Goal: Information Seeking & Learning: Learn about a topic

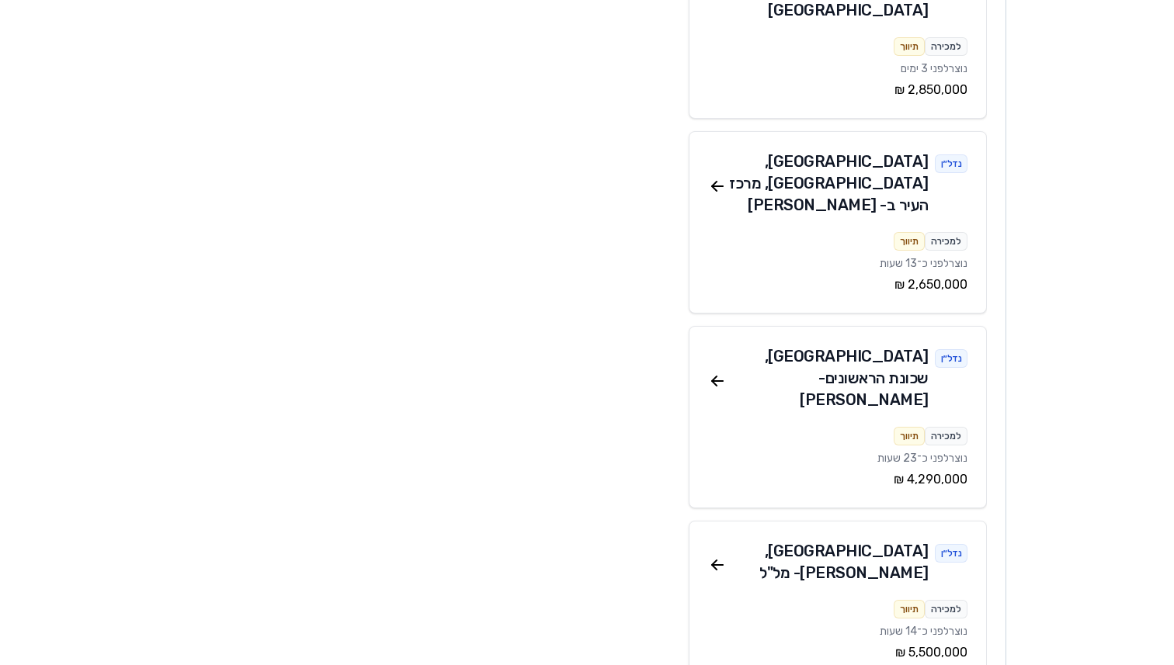
scroll to position [4959, 0]
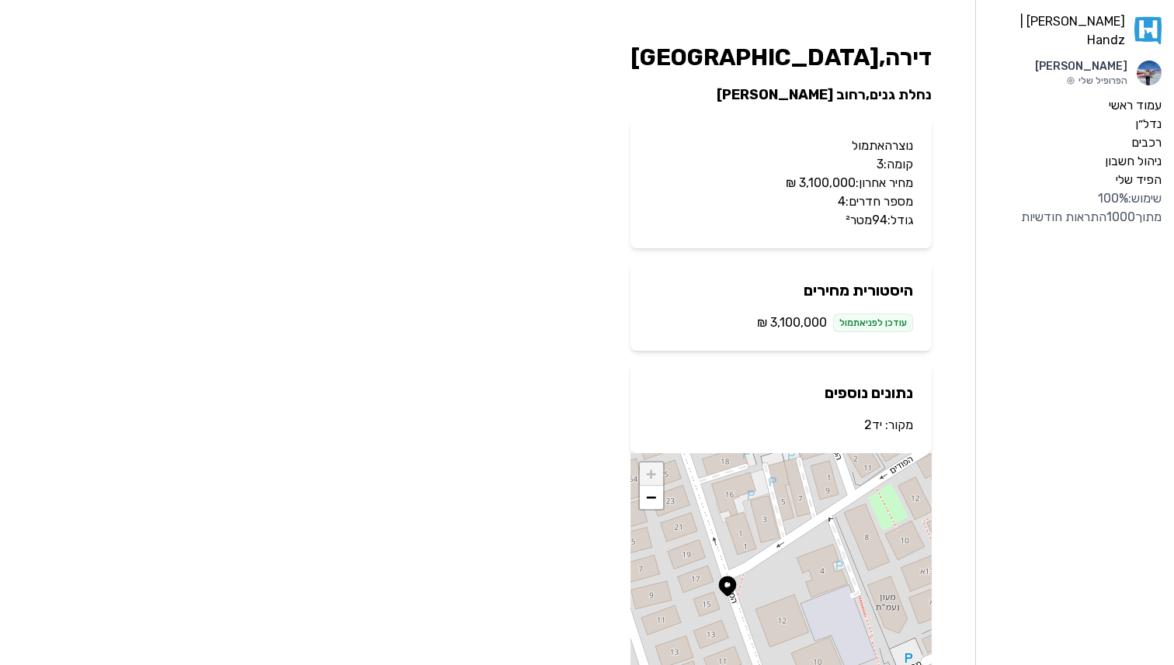
click at [878, 426] on link "יד2" at bounding box center [873, 425] width 18 height 15
click at [881, 427] on p "מקור: יד2" at bounding box center [781, 425] width 264 height 19
click at [875, 427] on link "יד2" at bounding box center [873, 425] width 18 height 15
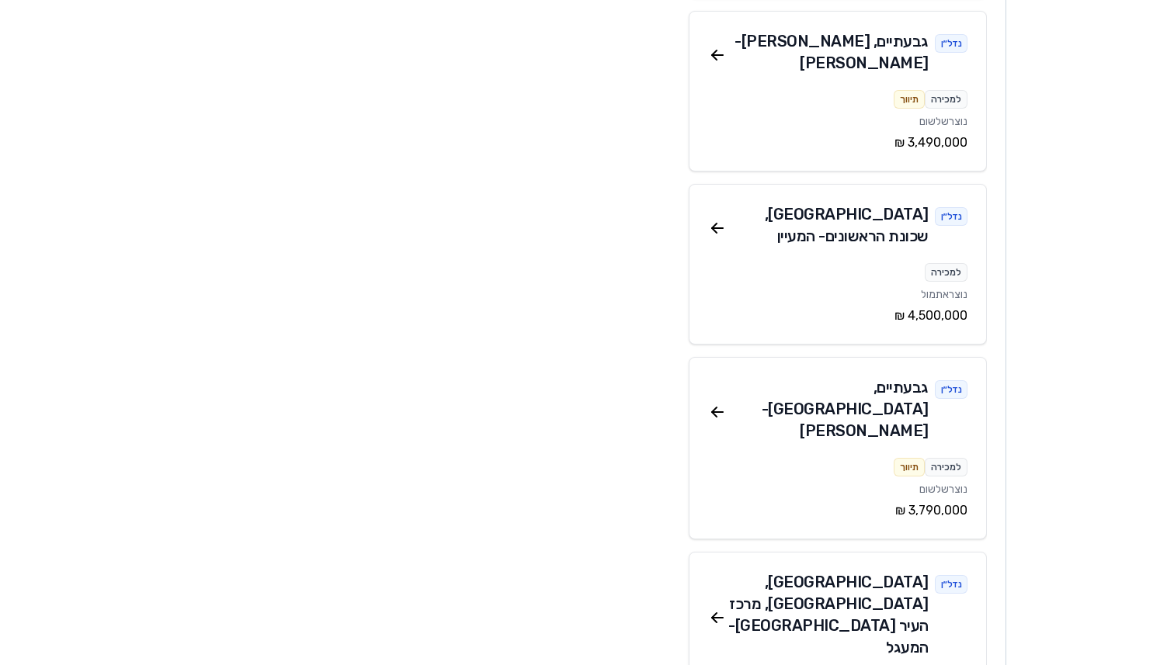
scroll to position [8159, 0]
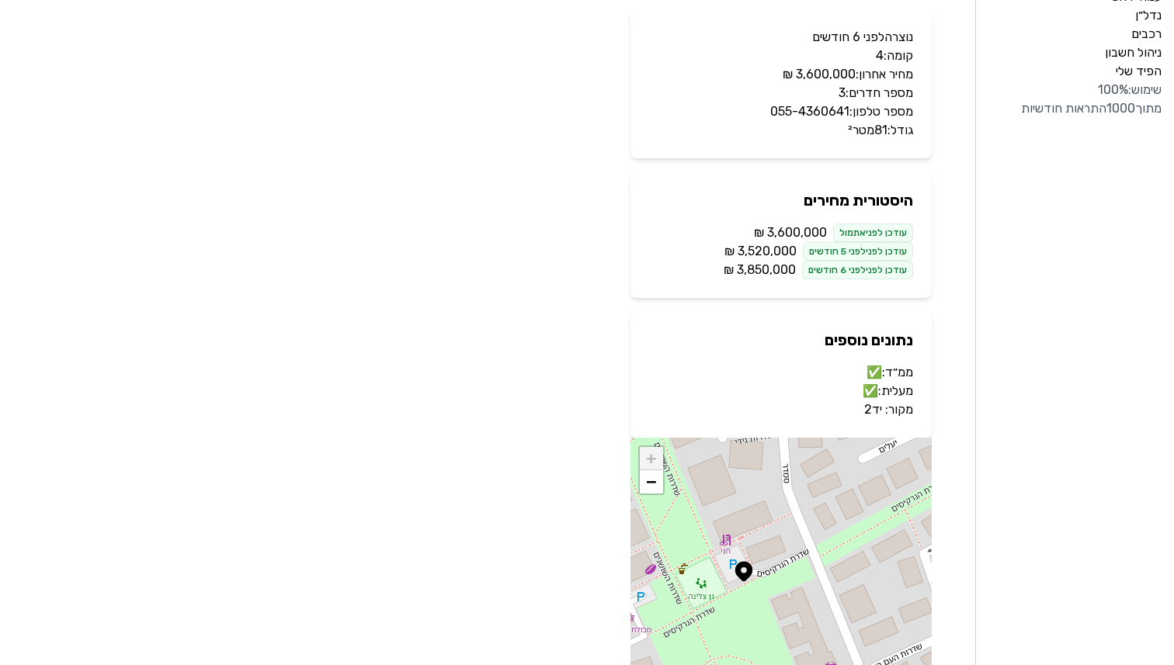
scroll to position [191, 0]
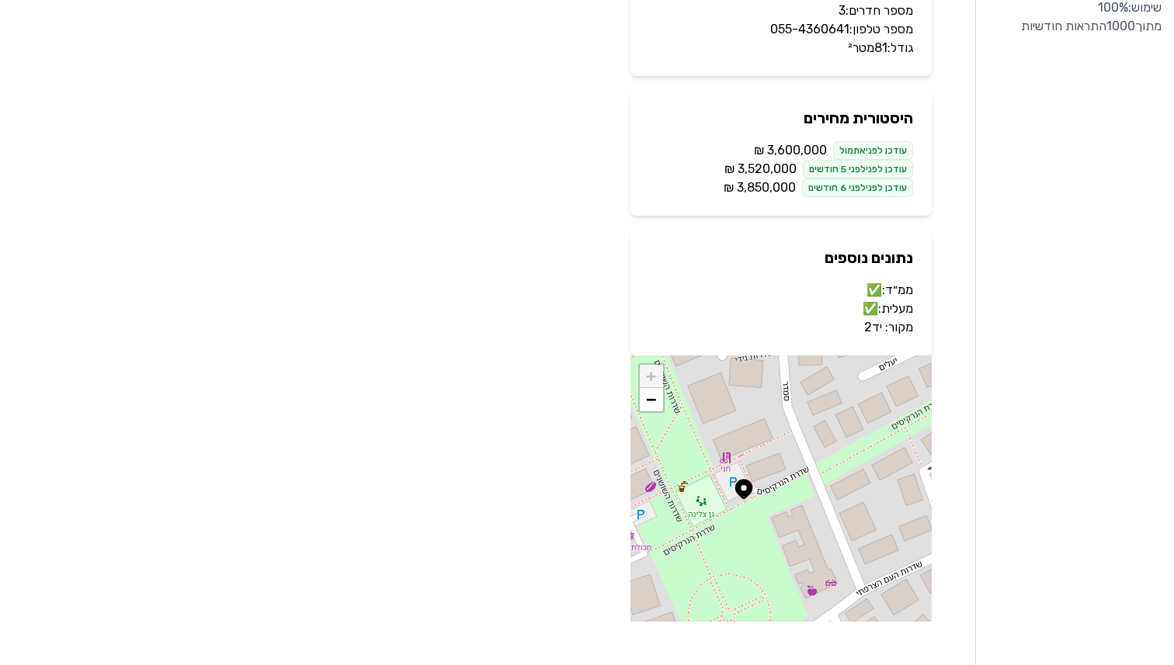
click at [874, 331] on link "יד2" at bounding box center [873, 327] width 18 height 15
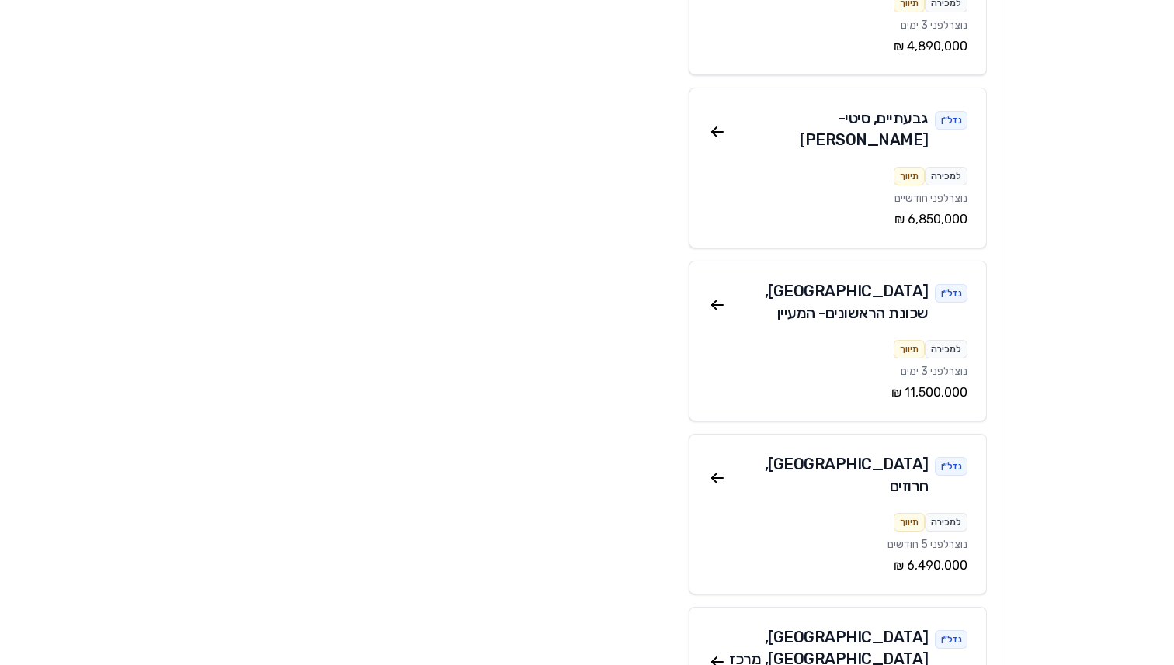
scroll to position [13295, 0]
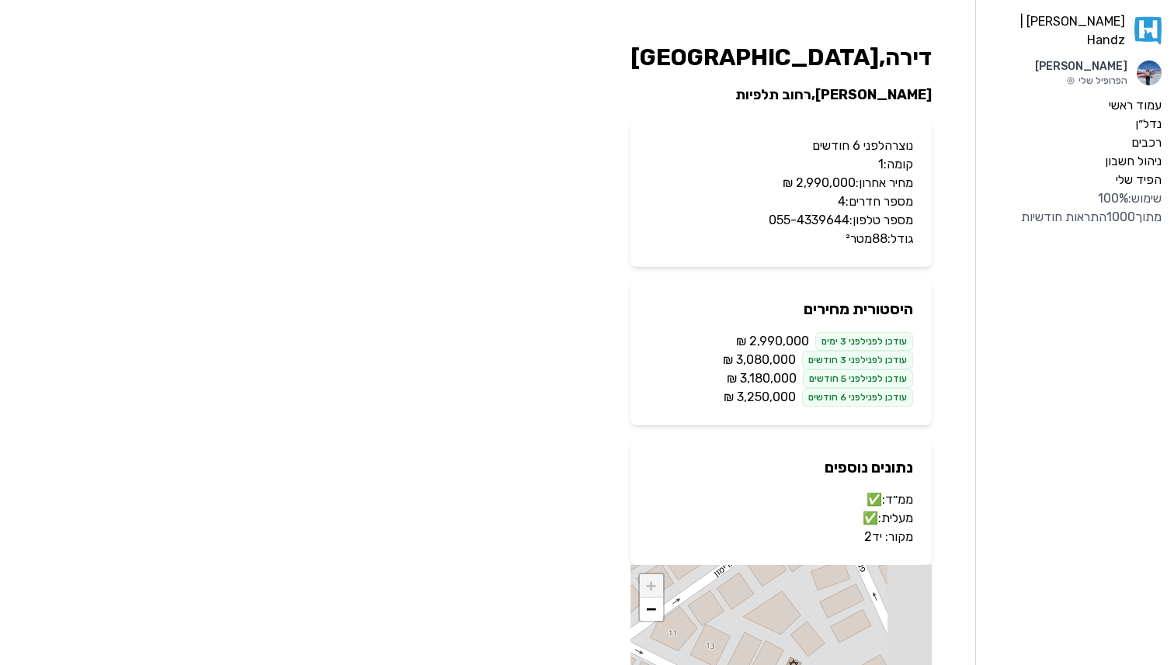
click at [876, 537] on link "יד2" at bounding box center [873, 537] width 18 height 15
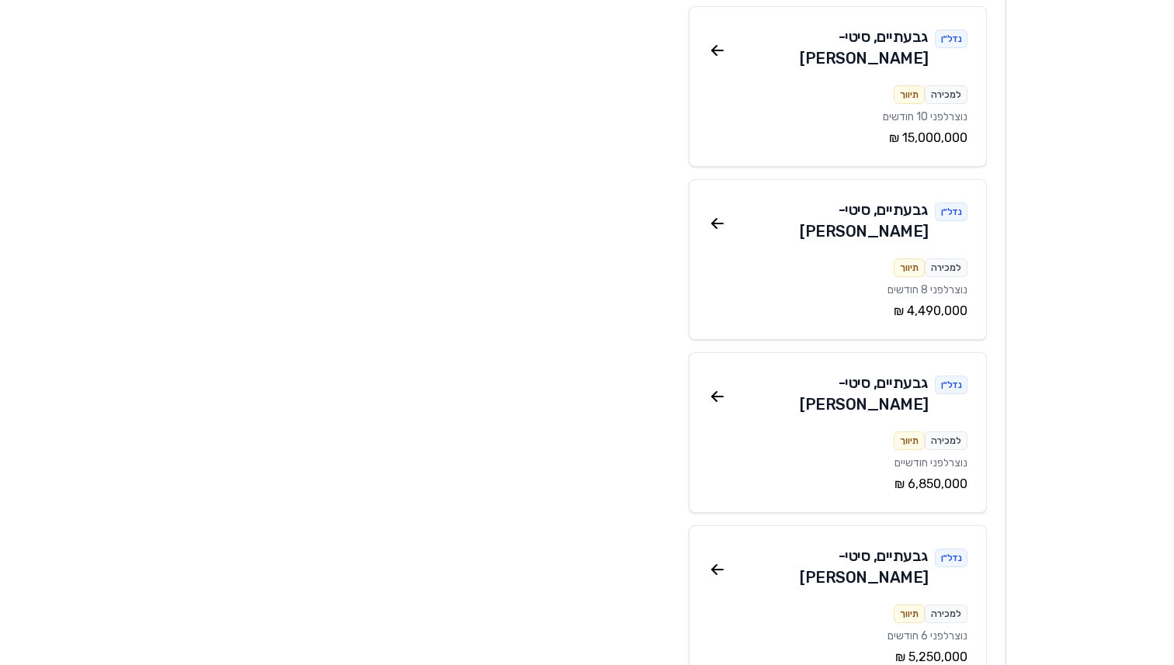
scroll to position [15566, 0]
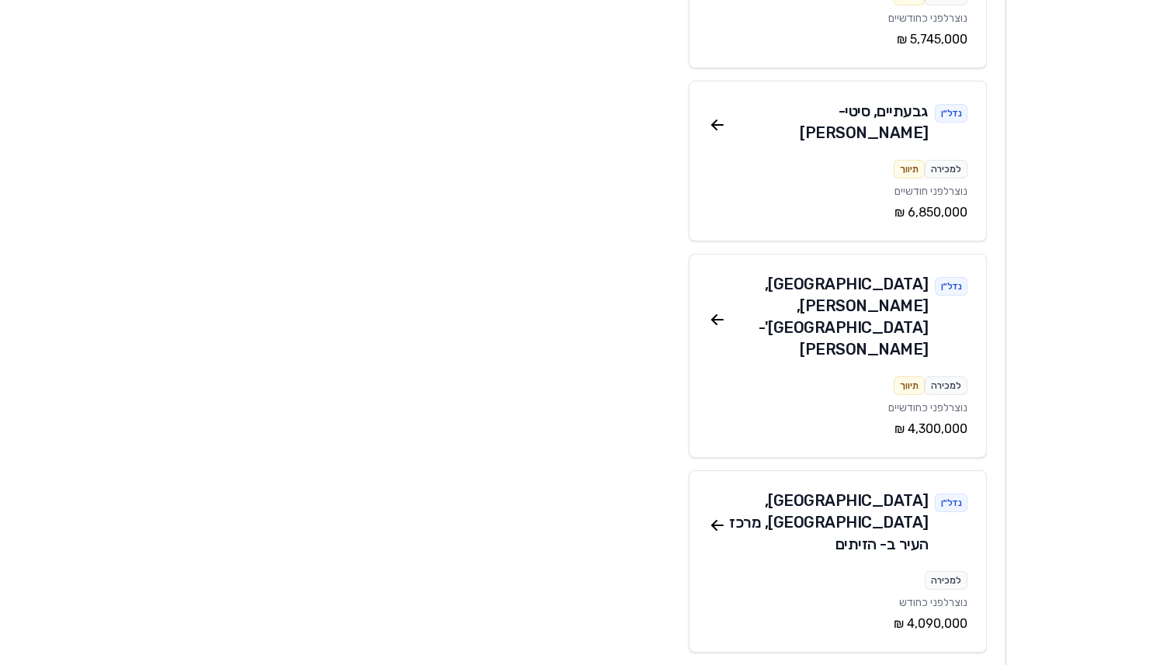
scroll to position [3511, 0]
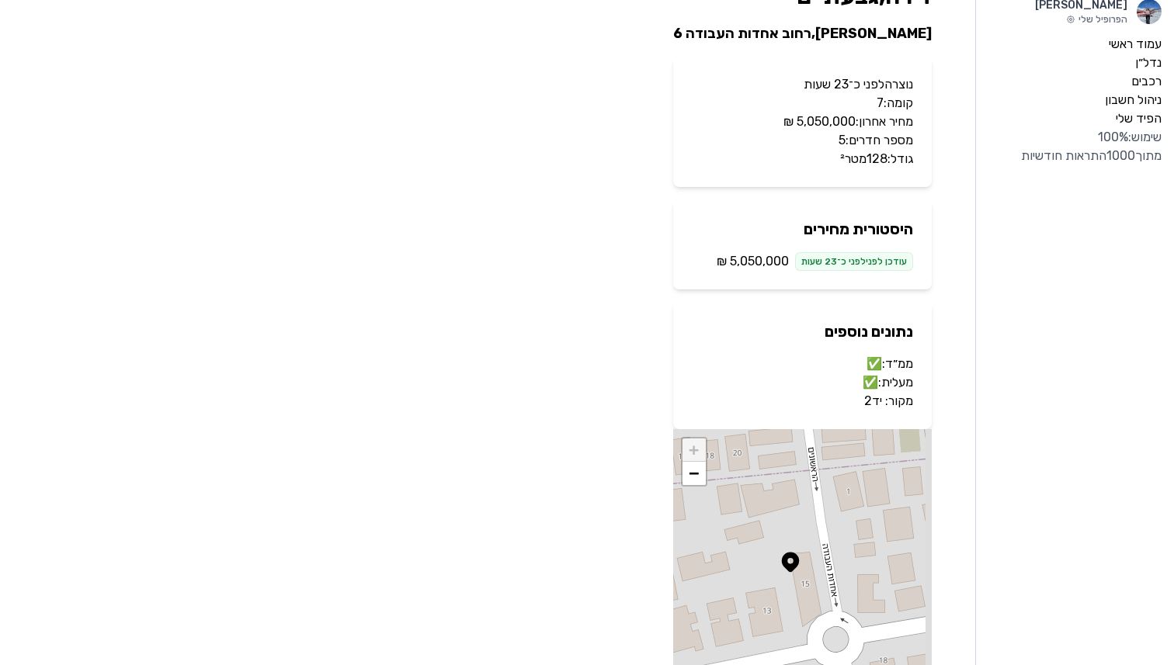
scroll to position [64, 0]
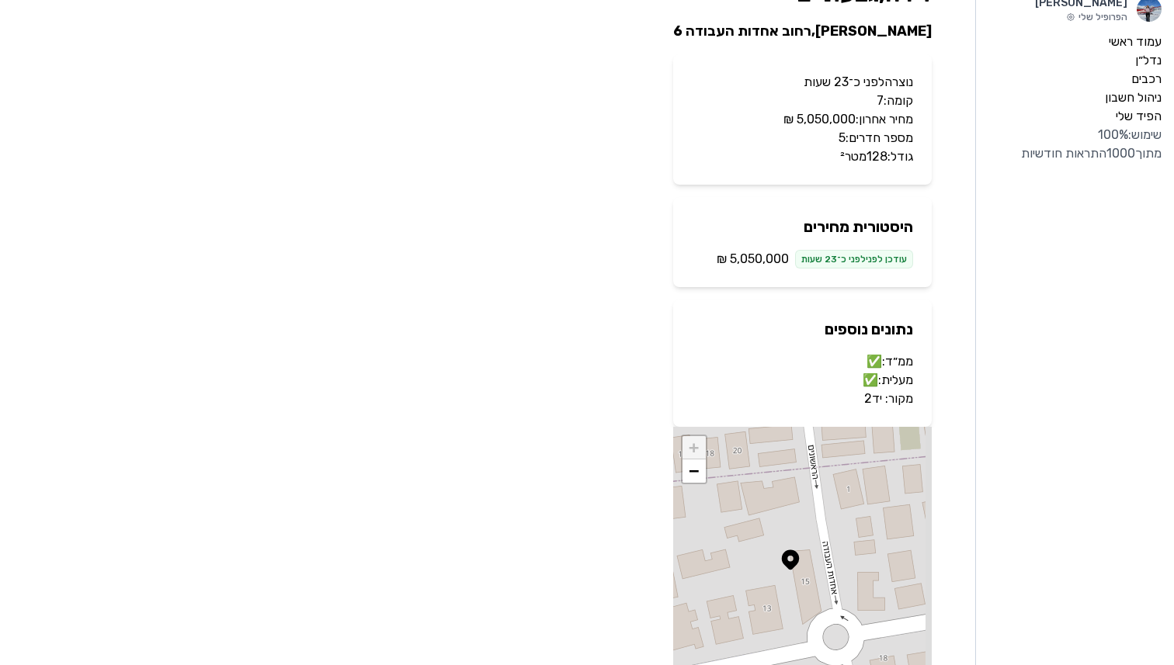
click at [874, 405] on link "יד2" at bounding box center [873, 398] width 18 height 15
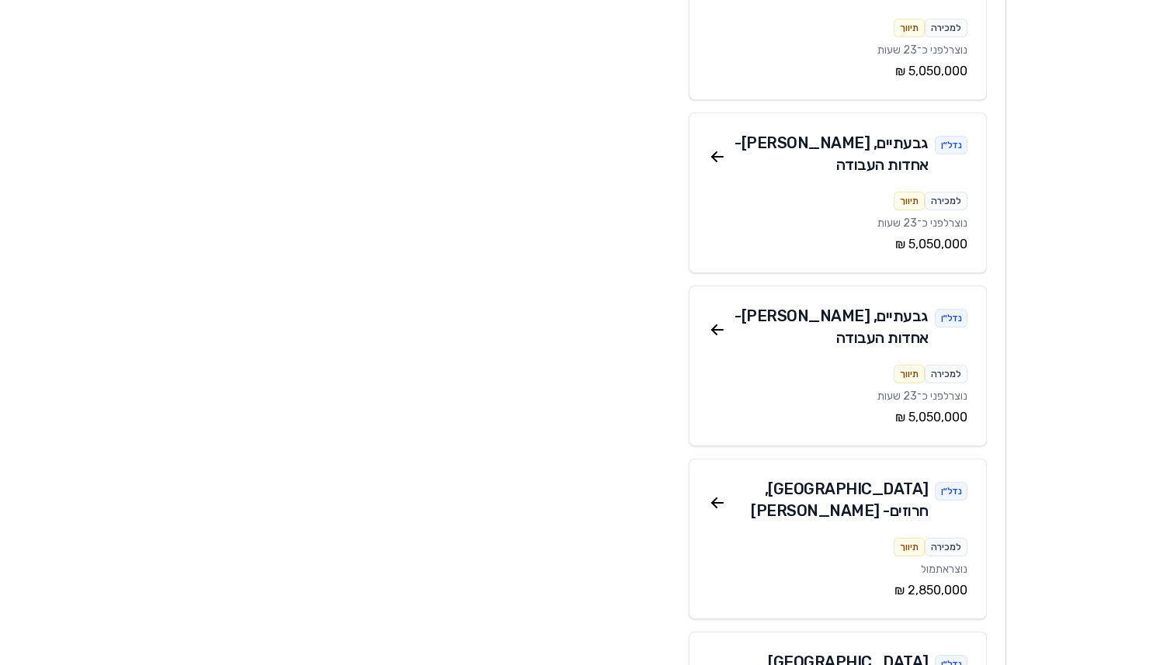
scroll to position [4282, 0]
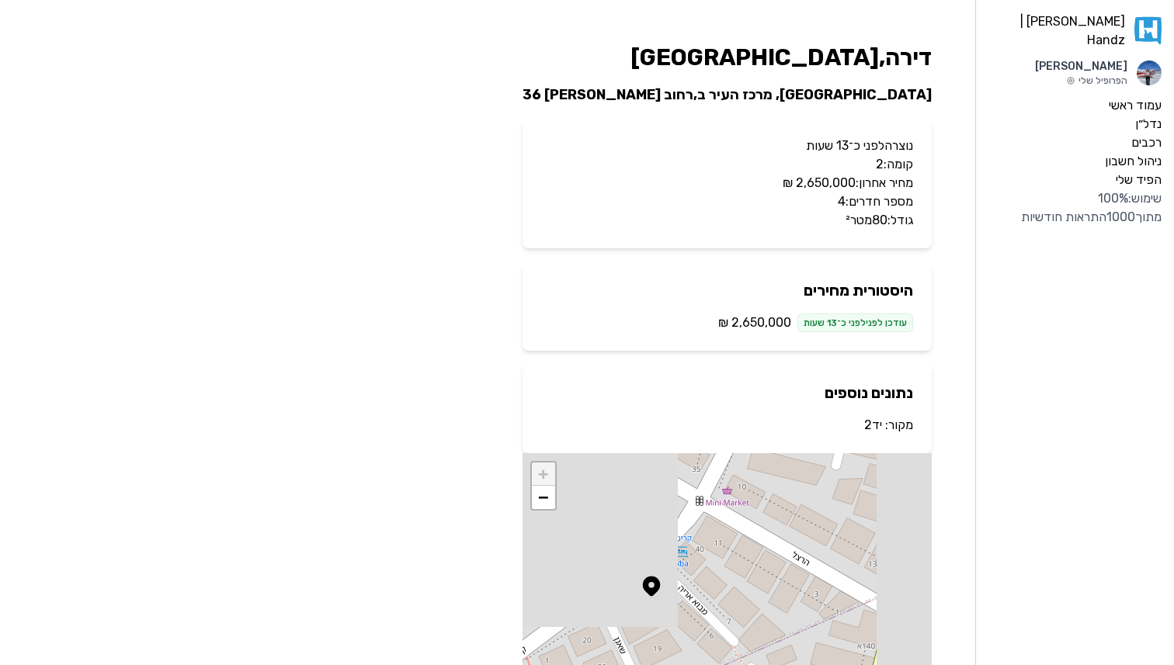
click at [876, 428] on link "יד2" at bounding box center [873, 425] width 18 height 15
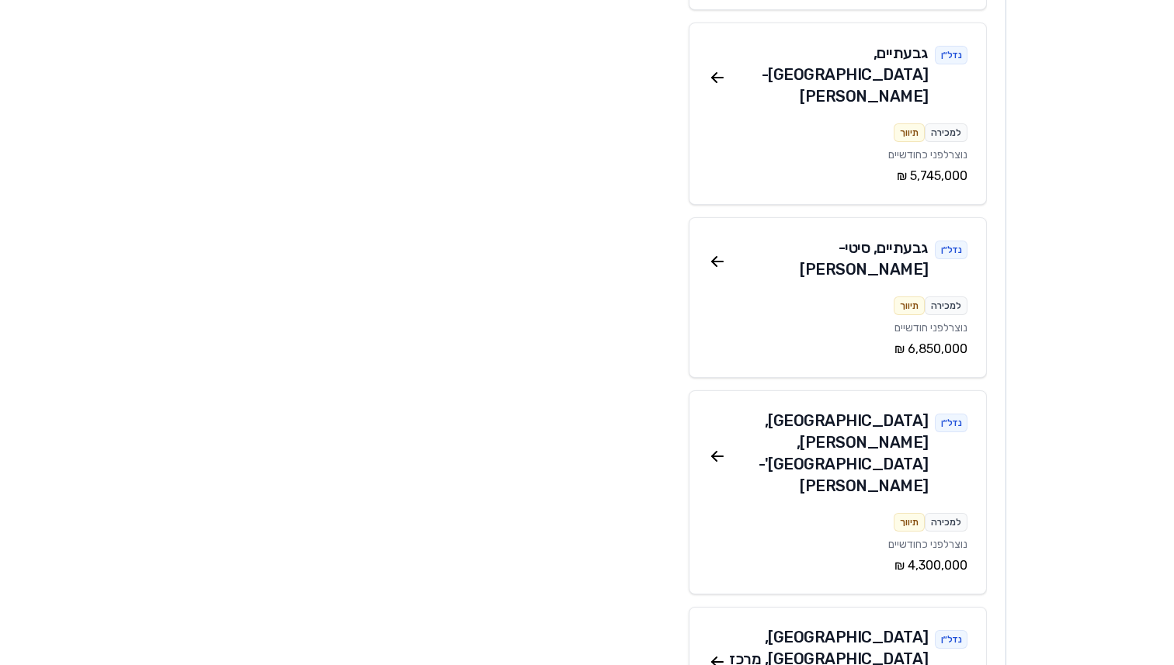
scroll to position [3357, 0]
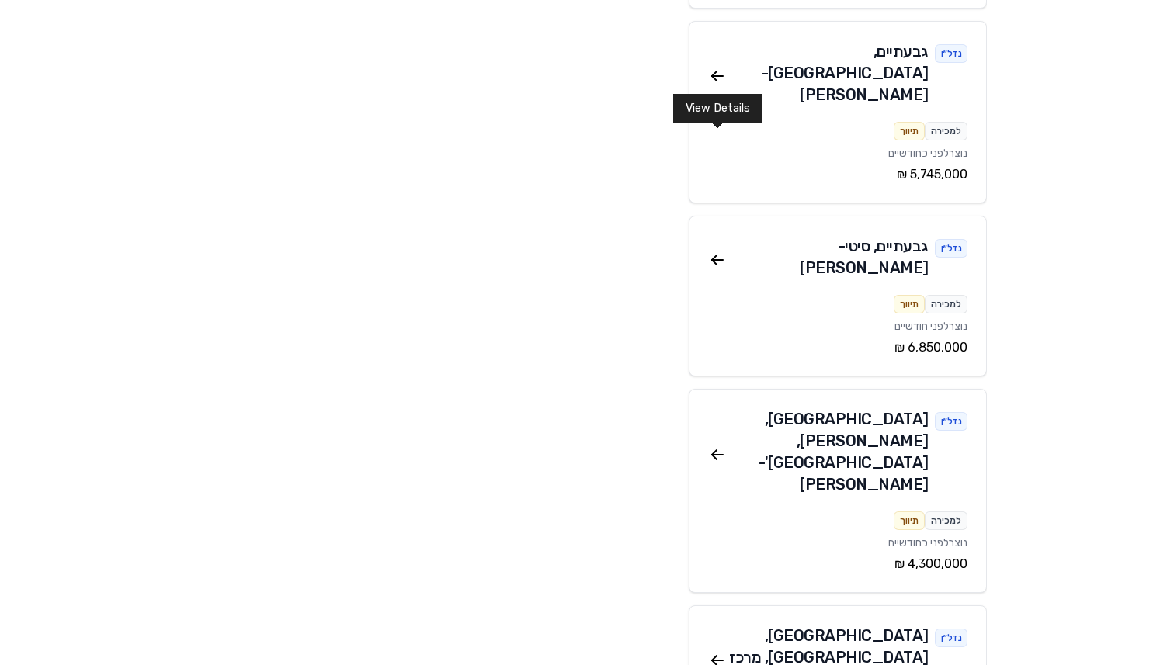
click at [716, 661] on icon at bounding box center [717, 661] width 11 height 0
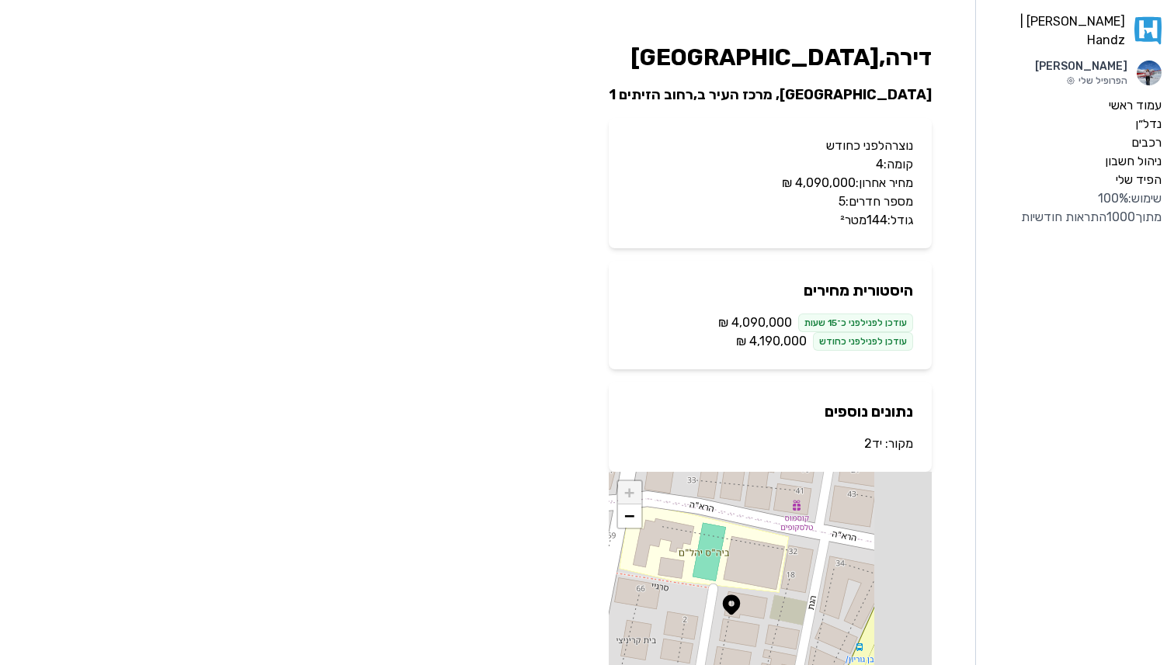
click at [871, 441] on link "יד2" at bounding box center [873, 443] width 18 height 15
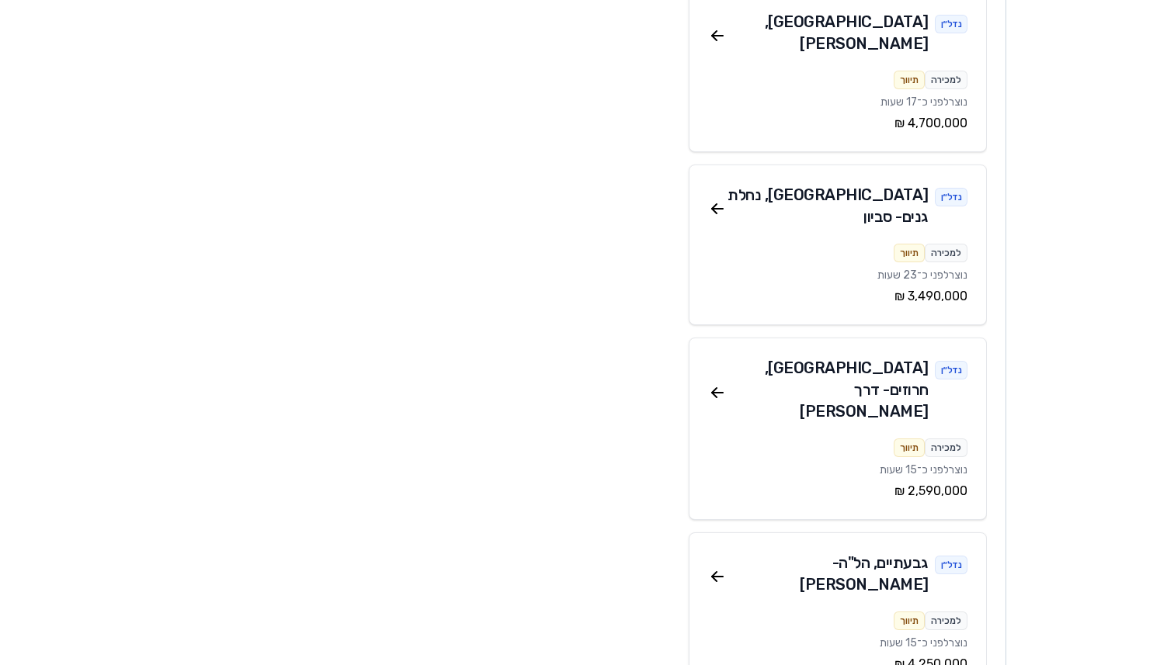
scroll to position [1222, 0]
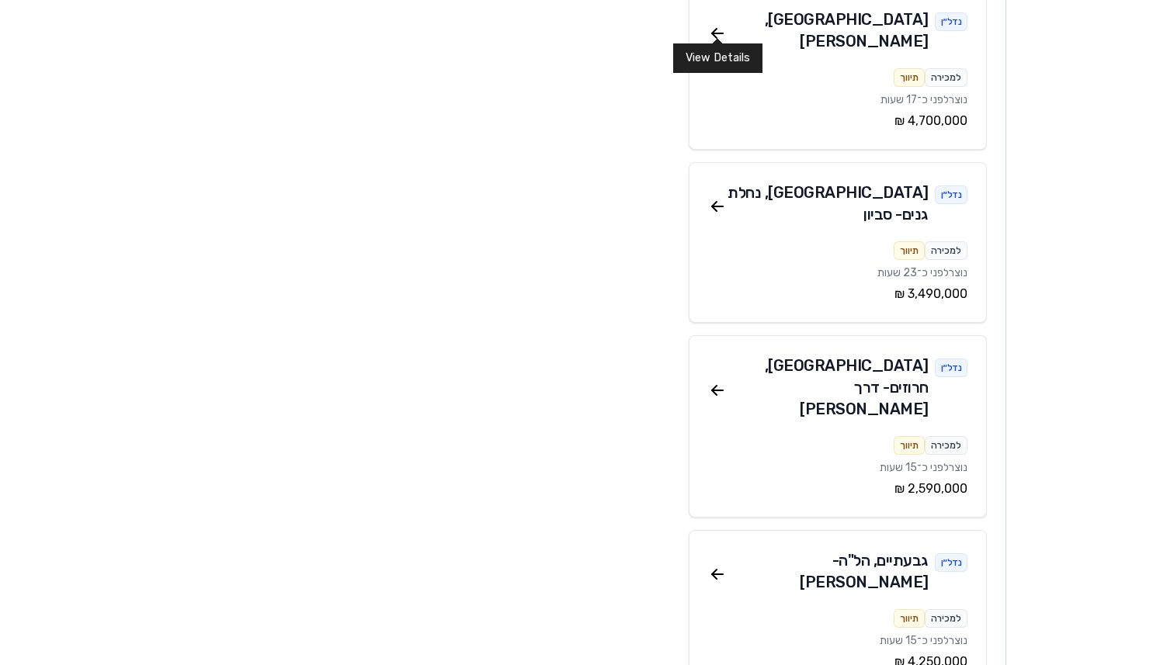
click at [723, 197] on icon at bounding box center [717, 206] width 19 height 19
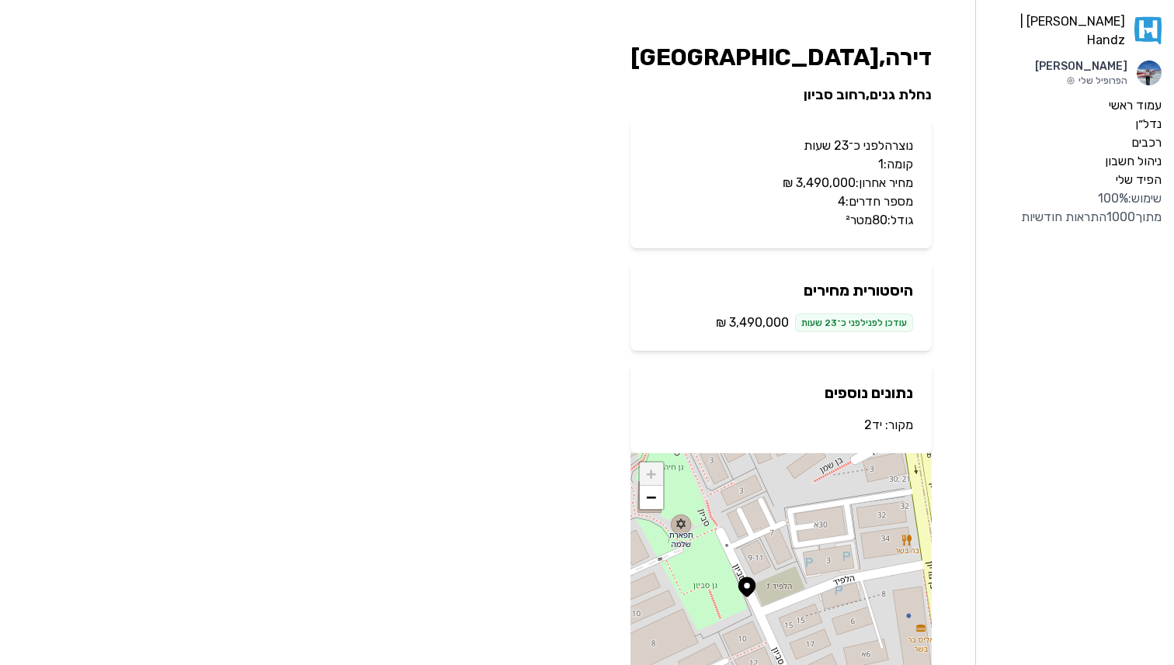
click at [872, 426] on link "יד2" at bounding box center [873, 425] width 18 height 15
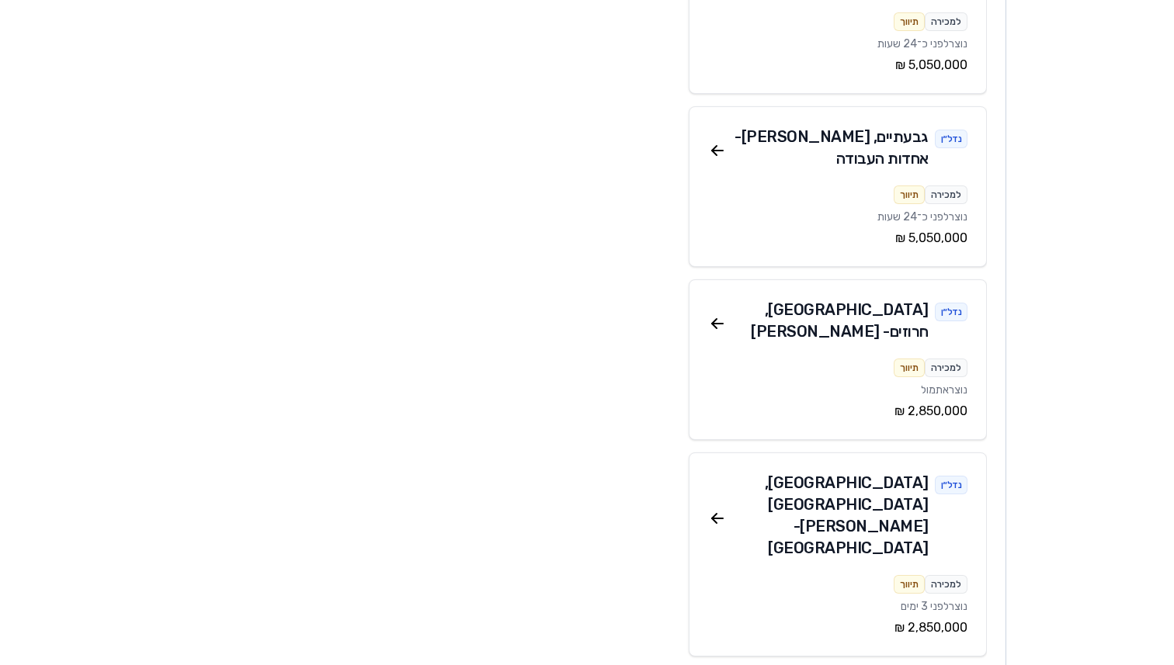
scroll to position [4400, 0]
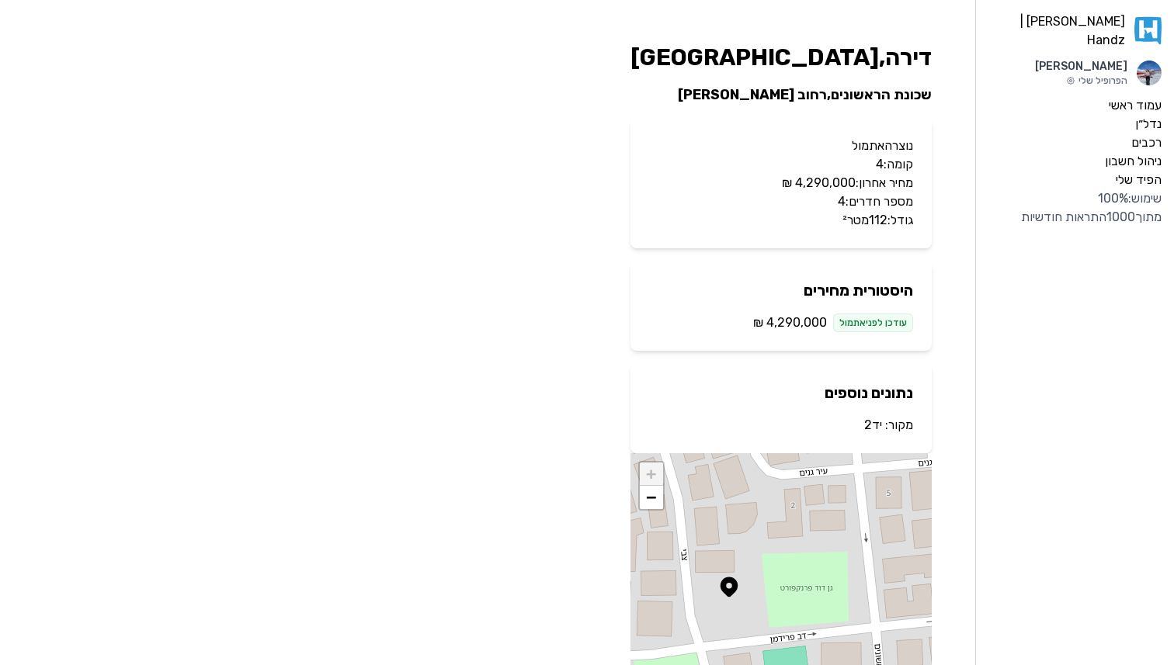
click at [870, 429] on link "יד2" at bounding box center [873, 425] width 18 height 15
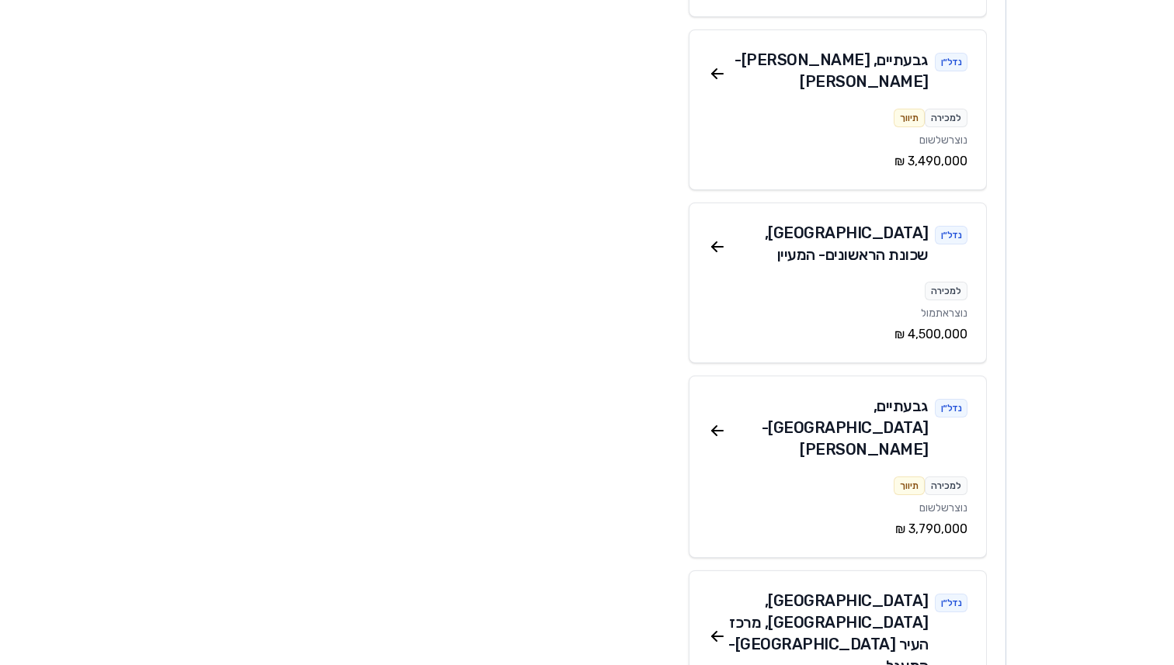
scroll to position [8135, 0]
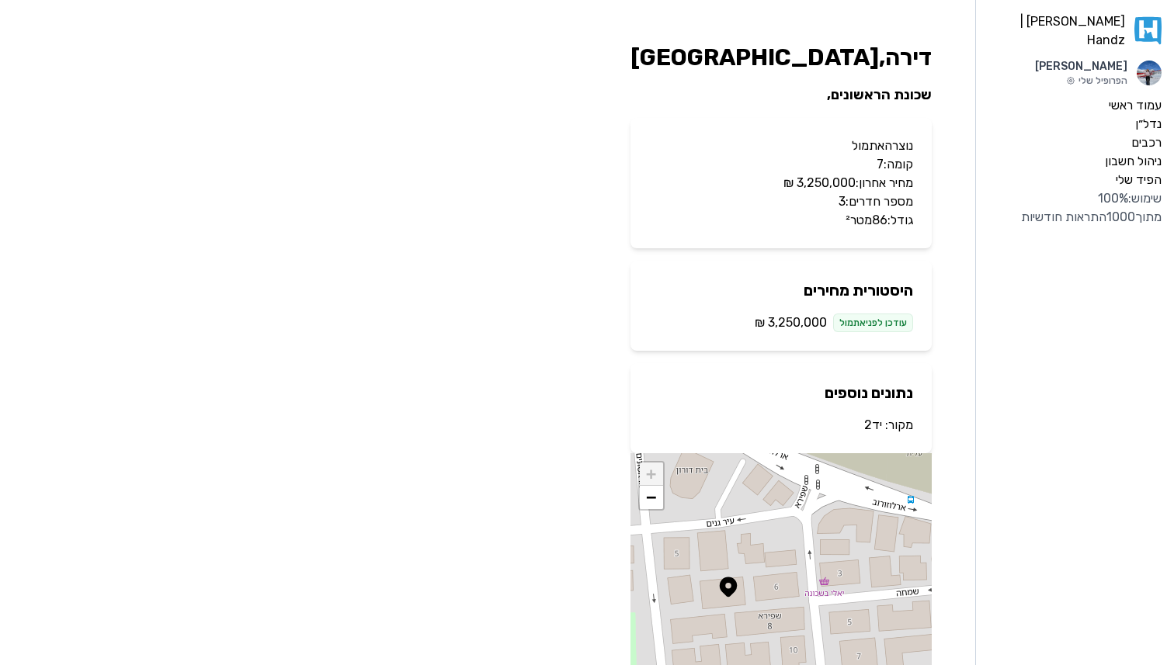
click at [879, 429] on link "יד2" at bounding box center [873, 425] width 18 height 15
